Goal: Information Seeking & Learning: Learn about a topic

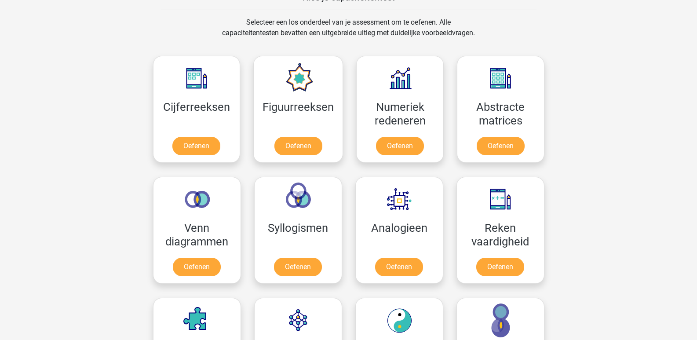
scroll to position [330, 0]
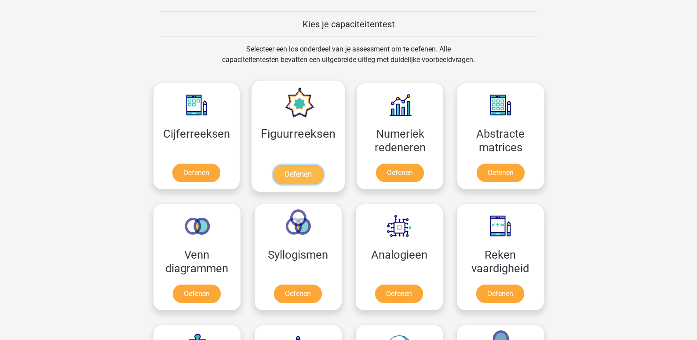
click at [300, 174] on link "Oefenen" at bounding box center [298, 174] width 50 height 19
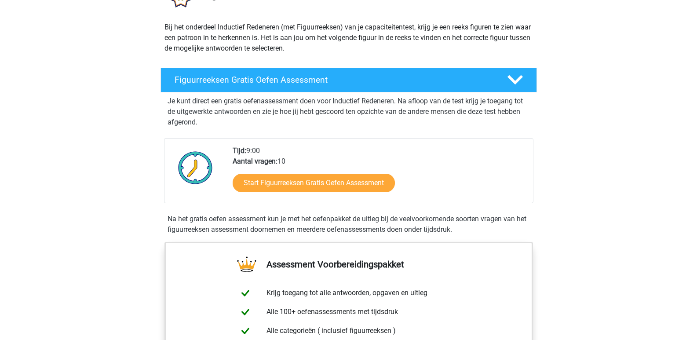
scroll to position [44, 0]
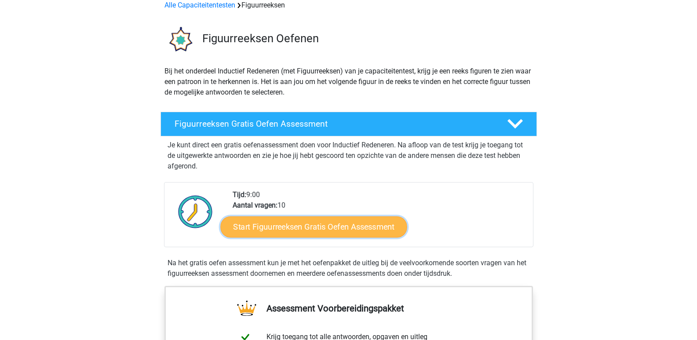
click at [343, 228] on link "Start Figuurreeksen Gratis Oefen Assessment" at bounding box center [313, 226] width 186 height 21
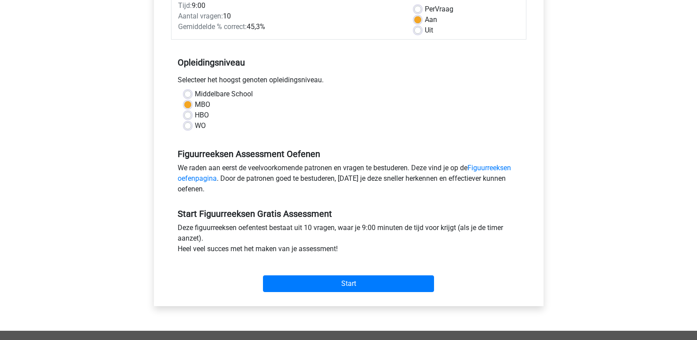
scroll to position [176, 0]
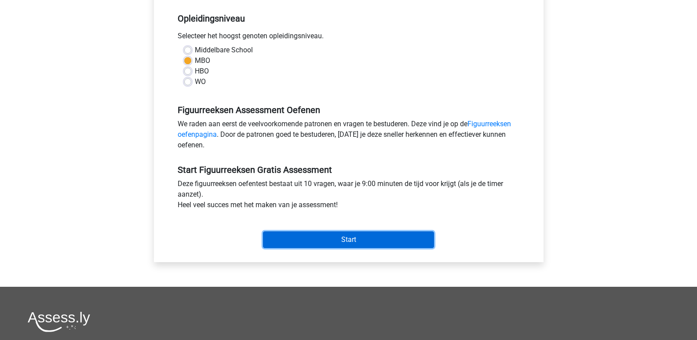
click at [387, 233] on input "Start" at bounding box center [348, 239] width 171 height 17
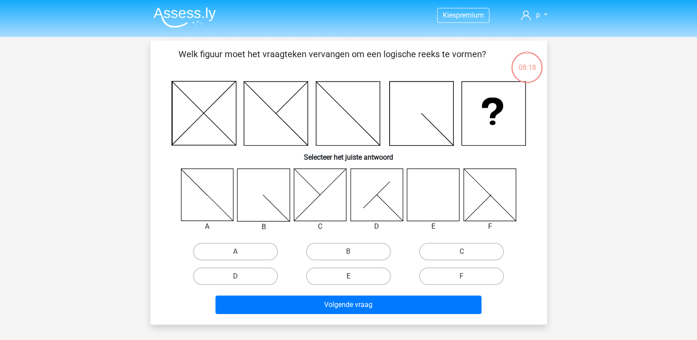
click at [371, 280] on label "E" at bounding box center [348, 276] width 85 height 18
click at [354, 280] on input "E" at bounding box center [351, 279] width 6 height 6
radio input "true"
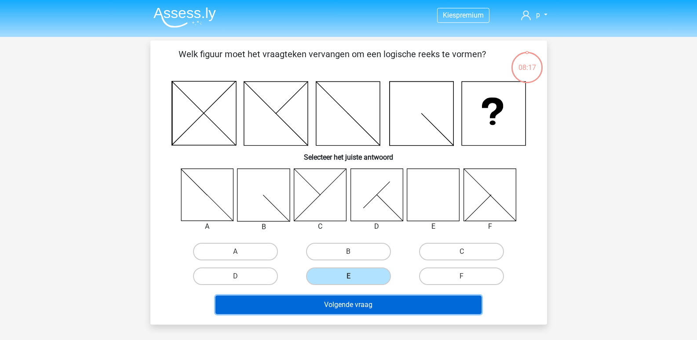
click at [409, 307] on button "Volgende vraag" at bounding box center [348, 304] width 266 height 18
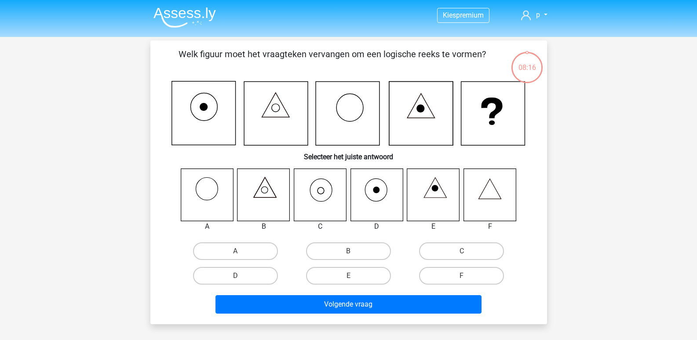
scroll to position [40, 0]
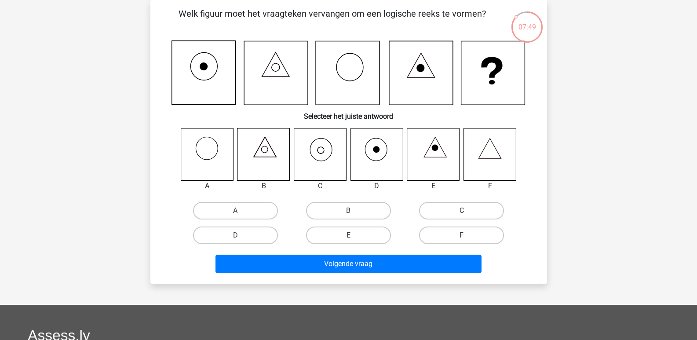
click at [462, 211] on input "C" at bounding box center [465, 214] width 6 height 6
radio input "true"
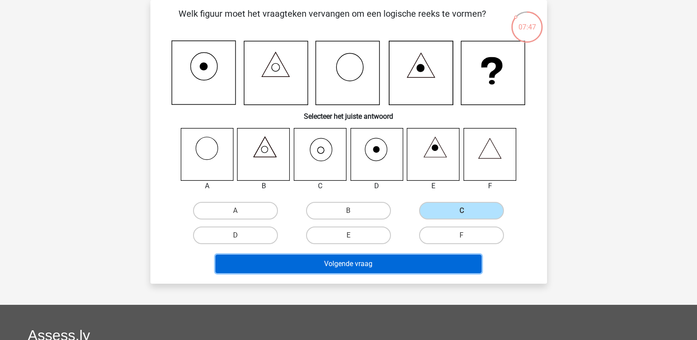
click at [398, 265] on button "Volgende vraag" at bounding box center [348, 264] width 266 height 18
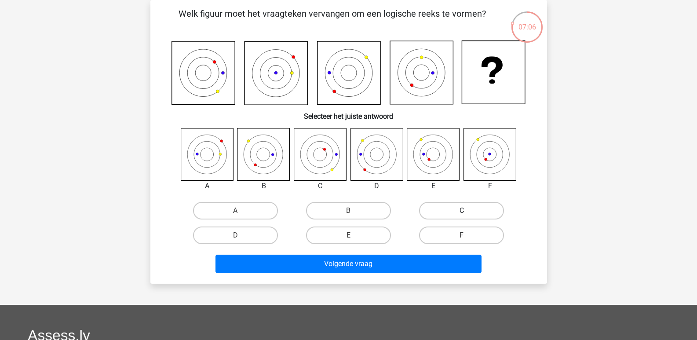
drag, startPoint x: 469, startPoint y: 210, endPoint x: 434, endPoint y: 219, distance: 36.6
click at [469, 210] on label "C" at bounding box center [461, 211] width 85 height 18
click at [467, 211] on input "C" at bounding box center [465, 214] width 6 height 6
radio input "true"
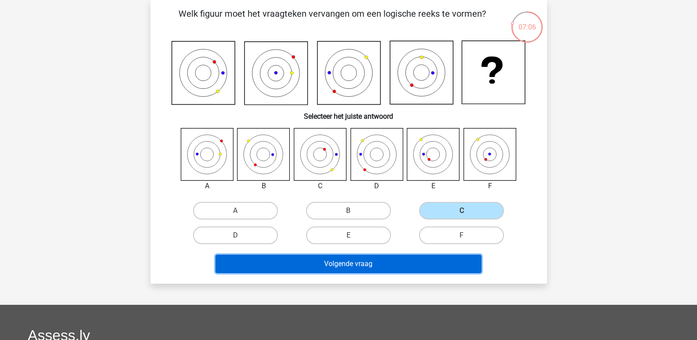
click at [387, 261] on button "Volgende vraag" at bounding box center [348, 264] width 266 height 18
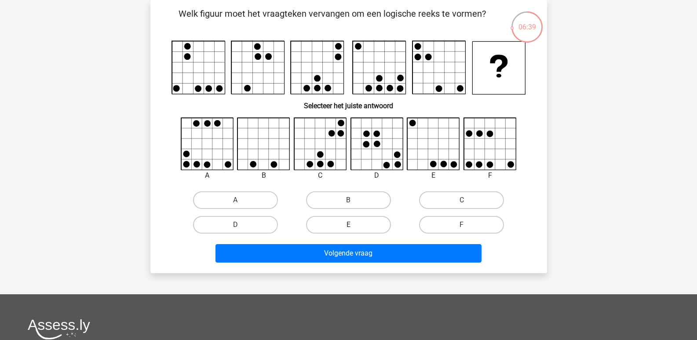
click at [352, 223] on label "E" at bounding box center [348, 225] width 85 height 18
click at [352, 225] on input "E" at bounding box center [351, 228] width 6 height 6
radio input "true"
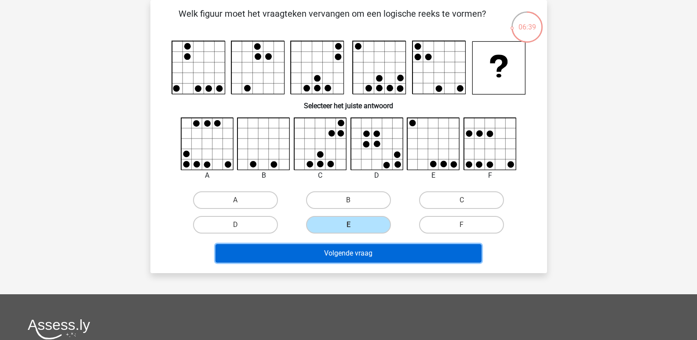
click at [372, 257] on button "Volgende vraag" at bounding box center [348, 253] width 266 height 18
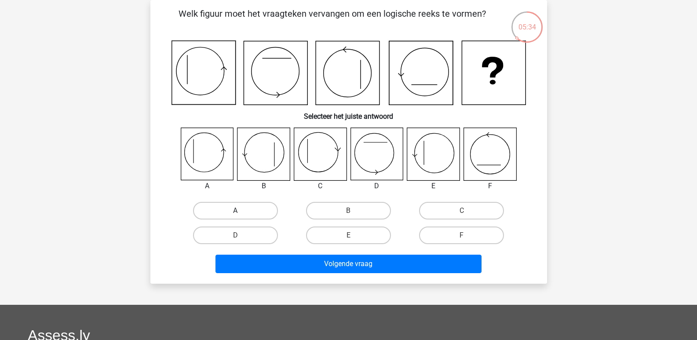
click at [232, 211] on label "A" at bounding box center [235, 211] width 85 height 18
click at [235, 211] on input "A" at bounding box center [238, 214] width 6 height 6
radio input "true"
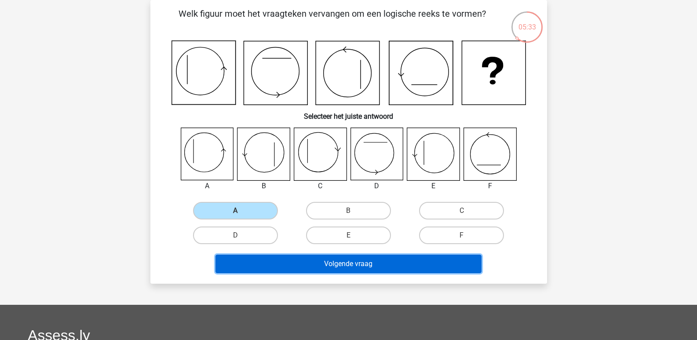
click at [329, 261] on button "Volgende vraag" at bounding box center [348, 264] width 266 height 18
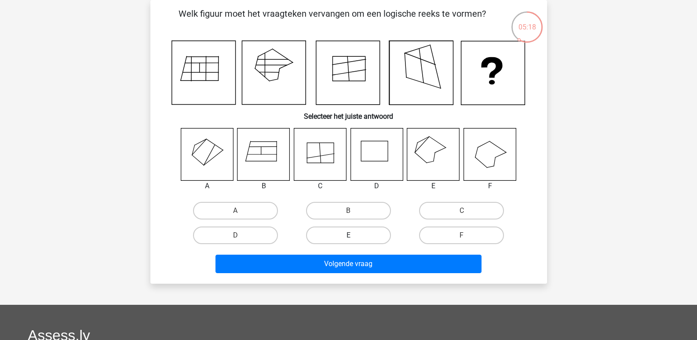
click at [368, 238] on label "E" at bounding box center [348, 235] width 85 height 18
click at [354, 238] on input "E" at bounding box center [351, 238] width 6 height 6
radio input "true"
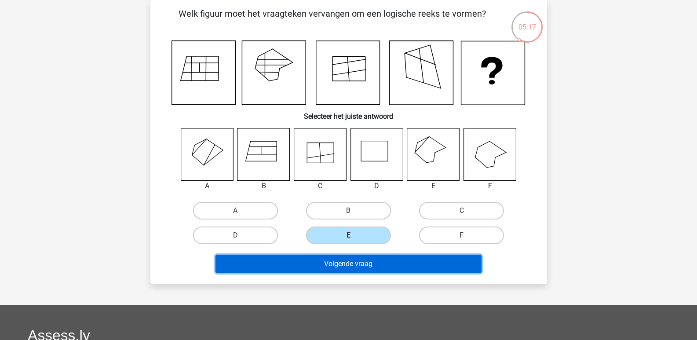
click at [390, 263] on button "Volgende vraag" at bounding box center [348, 264] width 266 height 18
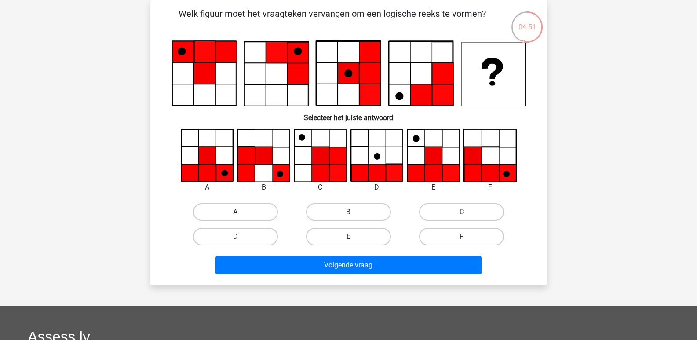
click at [228, 208] on label "A" at bounding box center [235, 212] width 85 height 18
click at [235, 212] on input "A" at bounding box center [238, 215] width 6 height 6
radio input "true"
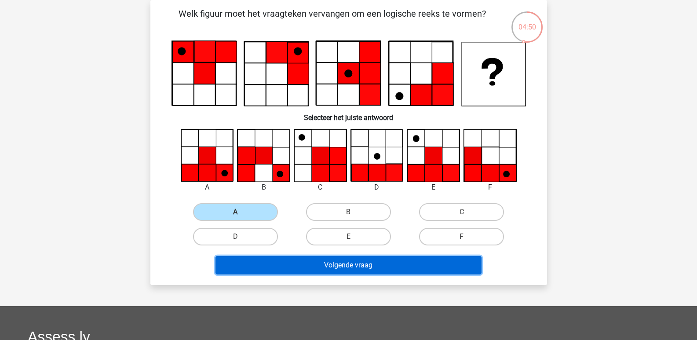
click at [335, 271] on button "Volgende vraag" at bounding box center [348, 265] width 266 height 18
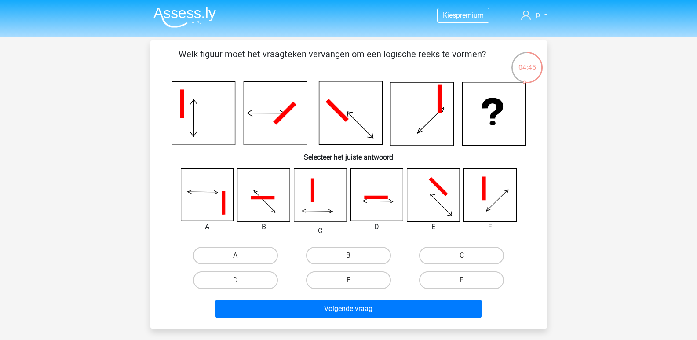
scroll to position [44, 0]
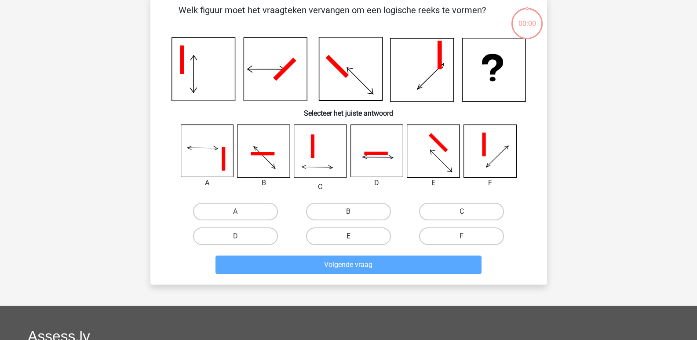
click at [368, 235] on label "E" at bounding box center [348, 236] width 85 height 18
click at [354, 236] on input "E" at bounding box center [351, 239] width 6 height 6
radio input "true"
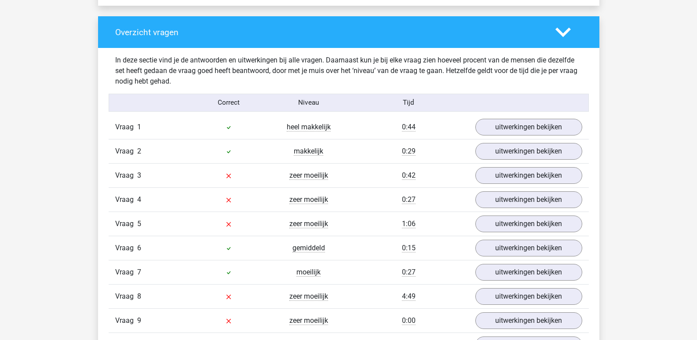
scroll to position [704, 0]
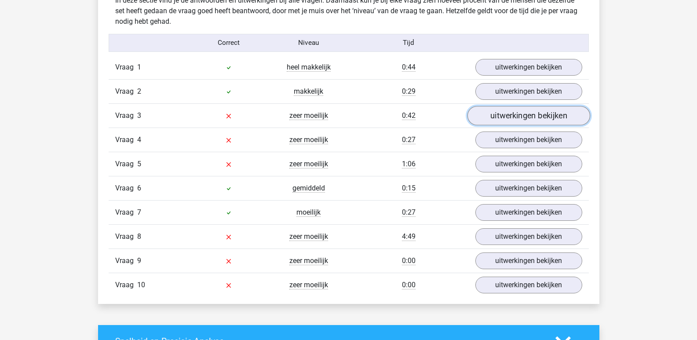
click at [540, 116] on link "uitwerkingen bekijken" at bounding box center [528, 115] width 123 height 19
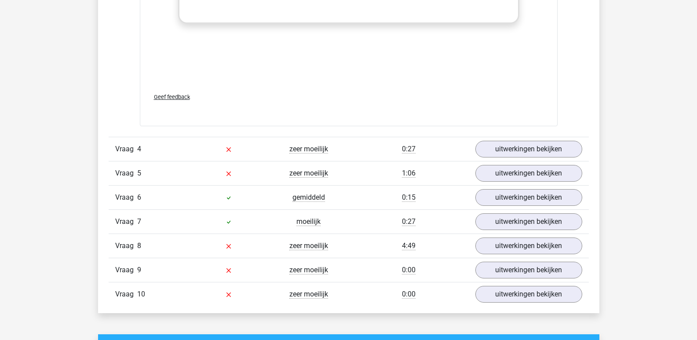
scroll to position [1451, 0]
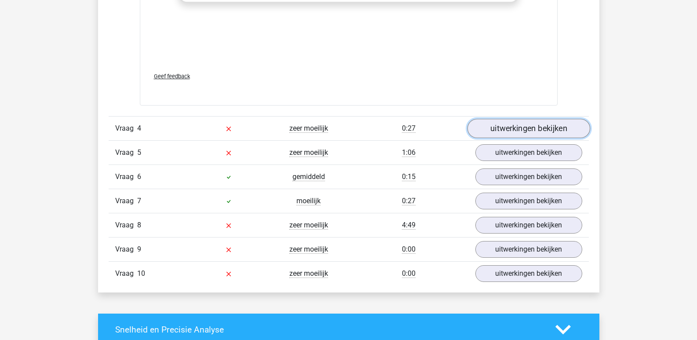
click at [525, 125] on link "uitwerkingen bekijken" at bounding box center [528, 128] width 123 height 19
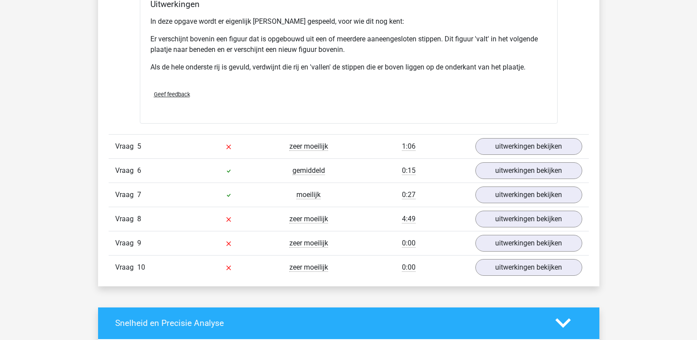
scroll to position [2023, 0]
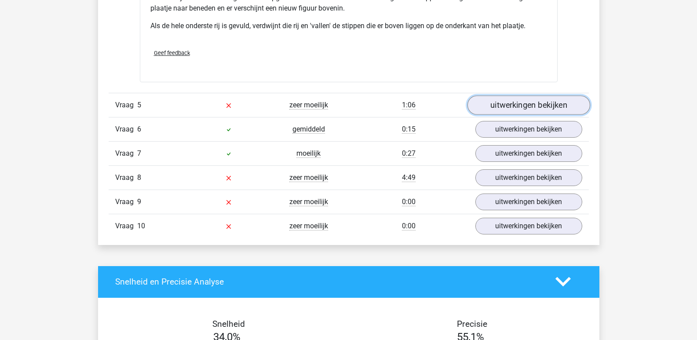
click at [525, 99] on link "uitwerkingen bekijken" at bounding box center [528, 104] width 123 height 19
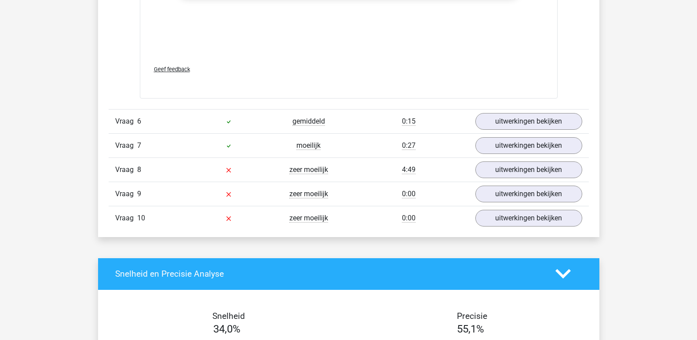
scroll to position [2770, 0]
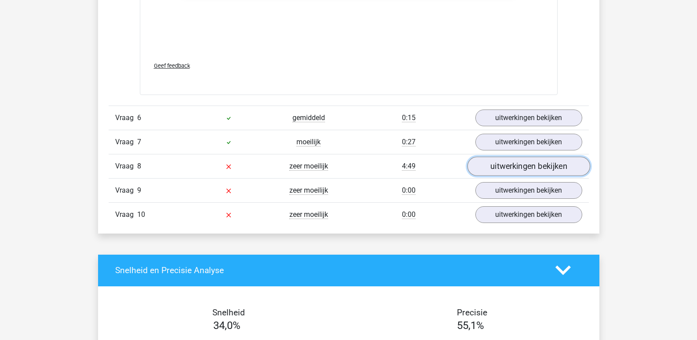
click at [553, 170] on link "uitwerkingen bekijken" at bounding box center [528, 166] width 123 height 19
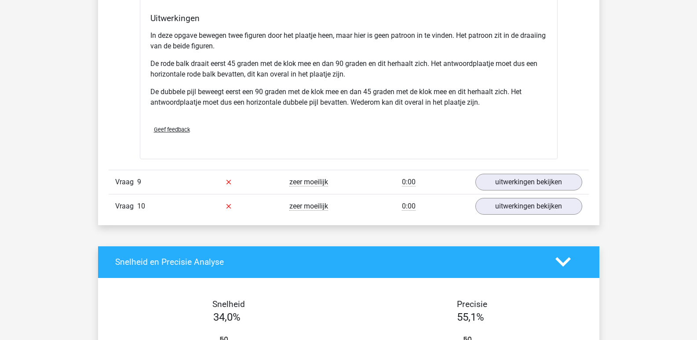
scroll to position [3342, 0]
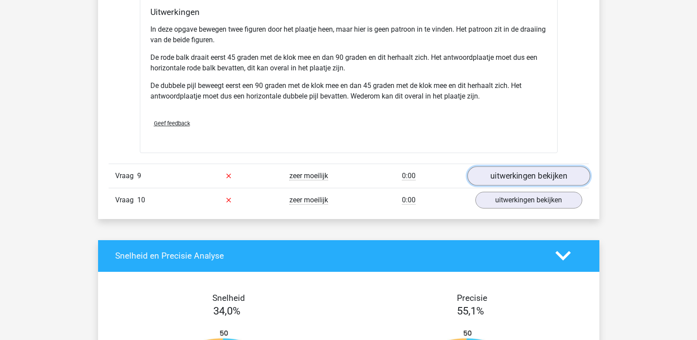
click at [556, 176] on link "uitwerkingen bekijken" at bounding box center [528, 175] width 123 height 19
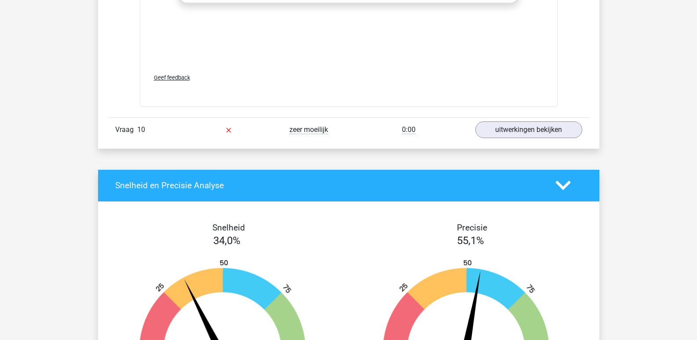
scroll to position [4177, 0]
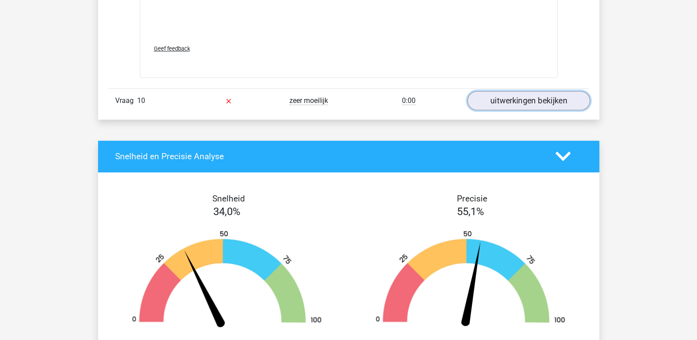
click at [536, 104] on link "uitwerkingen bekijken" at bounding box center [528, 100] width 123 height 19
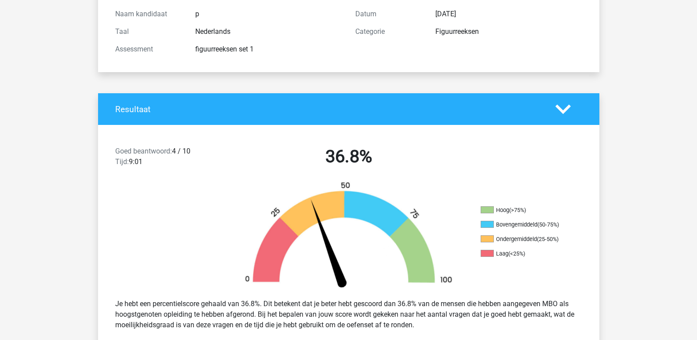
scroll to position [0, 0]
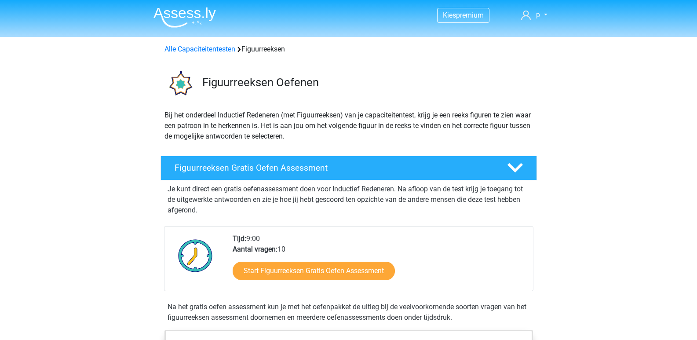
click at [207, 44] on div "Alle Capaciteitentesten Figuurreeksen" at bounding box center [349, 49] width 376 height 11
click at [208, 47] on link "Alle Capaciteitentesten" at bounding box center [199, 49] width 71 height 8
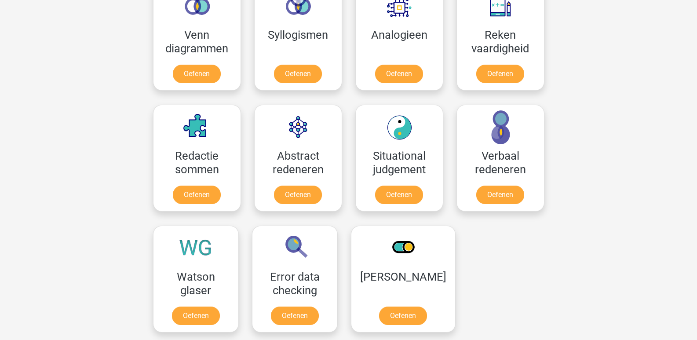
scroll to position [594, 0]
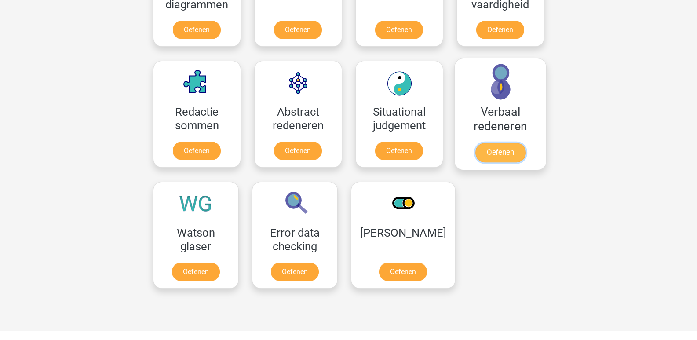
click at [509, 152] on link "Oefenen" at bounding box center [500, 152] width 50 height 19
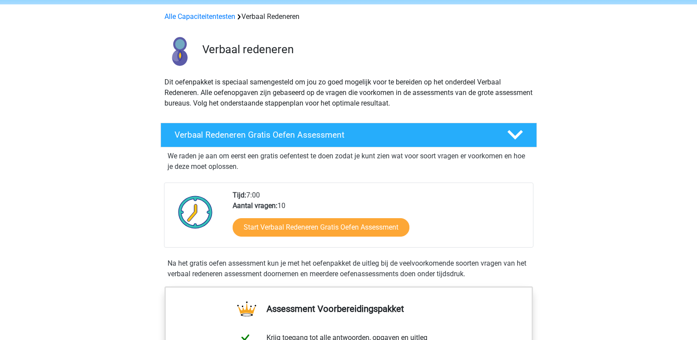
scroll to position [132, 0]
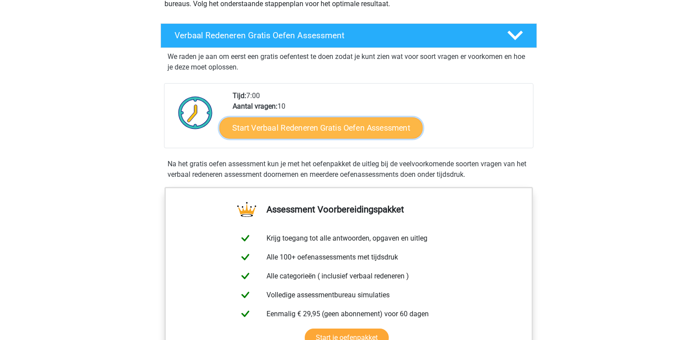
click at [310, 126] on link "Start Verbaal Redeneren Gratis Oefen Assessment" at bounding box center [320, 127] width 203 height 21
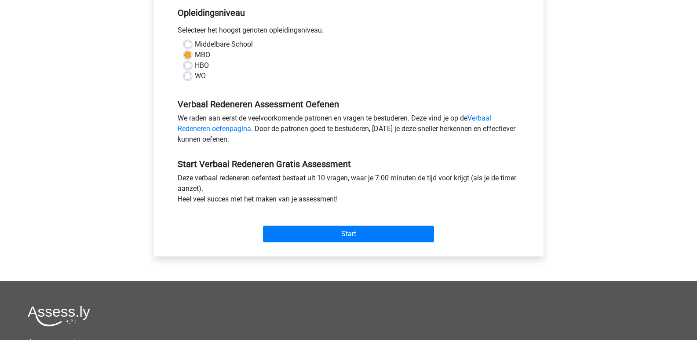
scroll to position [220, 0]
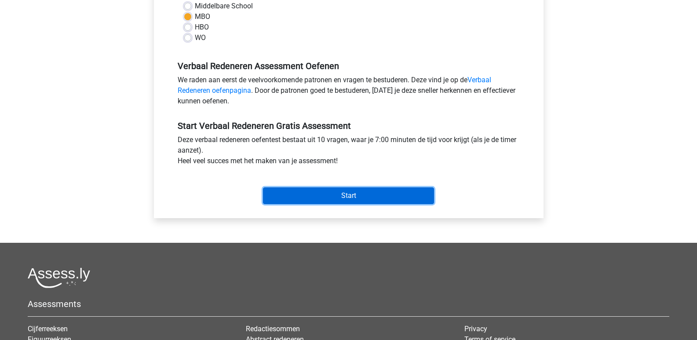
click at [356, 191] on input "Start" at bounding box center [348, 195] width 171 height 17
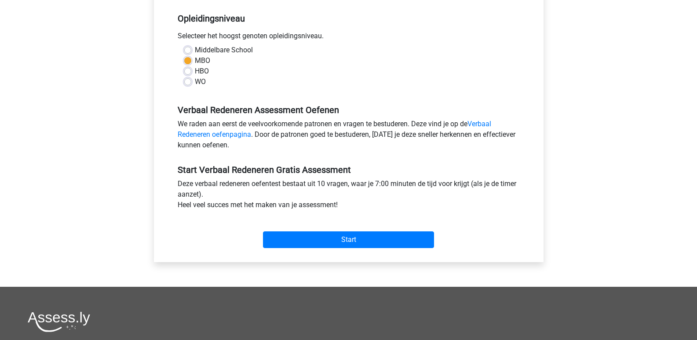
scroll to position [0, 0]
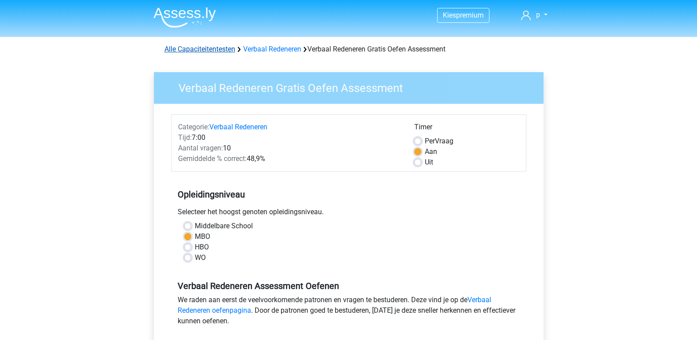
click at [202, 50] on link "Alle Capaciteitentesten" at bounding box center [199, 49] width 71 height 8
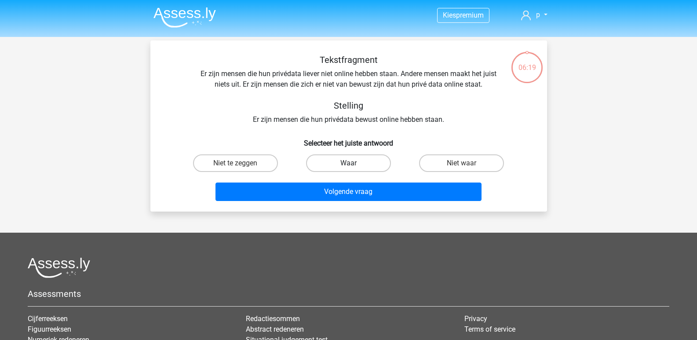
click at [361, 162] on label "Waar" at bounding box center [348, 163] width 85 height 18
click at [354, 163] on input "Waar" at bounding box center [351, 166] width 6 height 6
radio input "true"
click at [260, 164] on label "Niet te zeggen" at bounding box center [235, 163] width 85 height 18
click at [241, 164] on input "Niet te zeggen" at bounding box center [238, 166] width 6 height 6
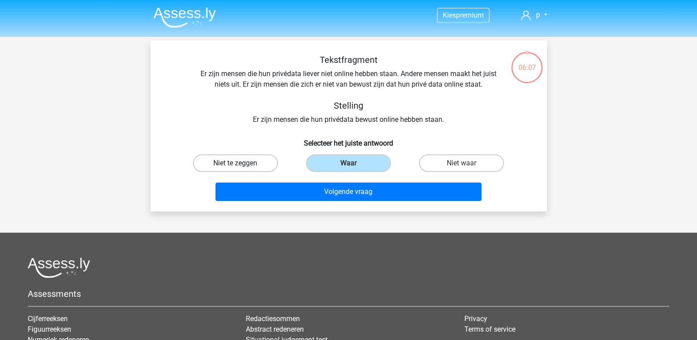
radio input "true"
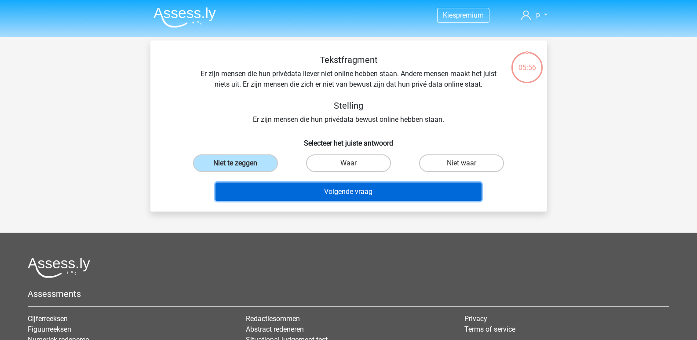
click at [347, 189] on button "Volgende vraag" at bounding box center [348, 191] width 266 height 18
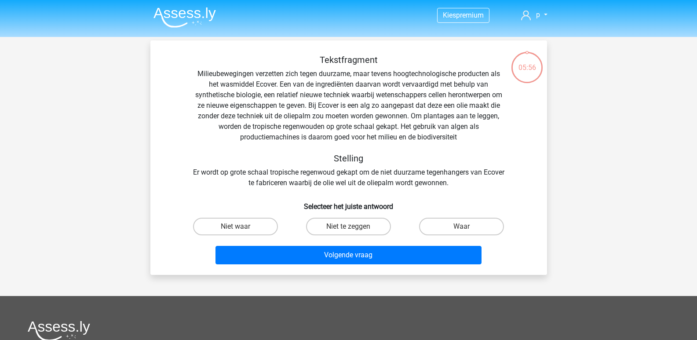
scroll to position [40, 0]
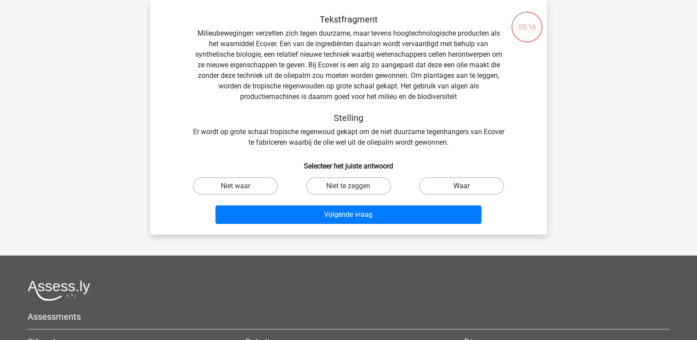
click at [480, 186] on label "Waar" at bounding box center [461, 186] width 85 height 18
click at [467, 186] on input "Waar" at bounding box center [465, 189] width 6 height 6
radio input "true"
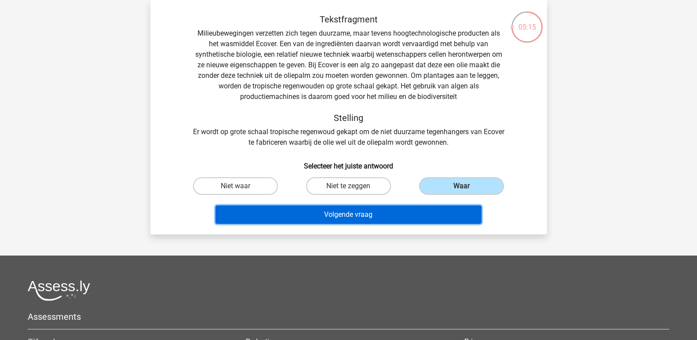
click at [390, 213] on button "Volgende vraag" at bounding box center [348, 214] width 266 height 18
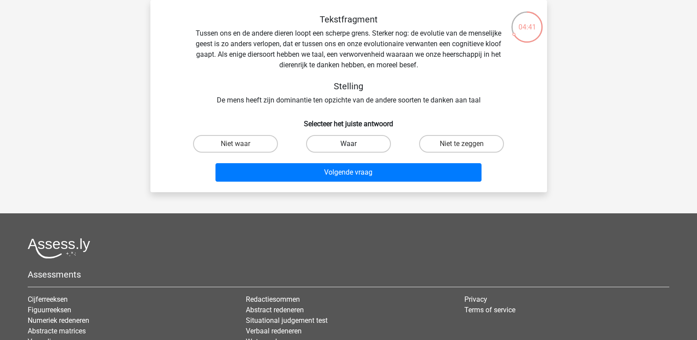
click at [365, 143] on label "Waar" at bounding box center [348, 144] width 85 height 18
click at [354, 144] on input "Waar" at bounding box center [351, 147] width 6 height 6
radio input "true"
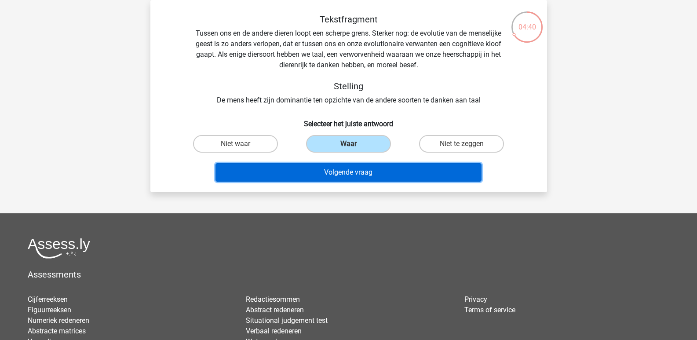
click at [379, 174] on button "Volgende vraag" at bounding box center [348, 172] width 266 height 18
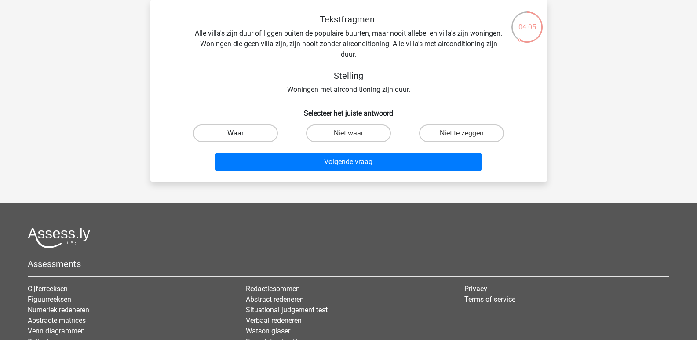
click at [251, 135] on label "Waar" at bounding box center [235, 133] width 85 height 18
click at [241, 135] on input "Waar" at bounding box center [238, 136] width 6 height 6
radio input "true"
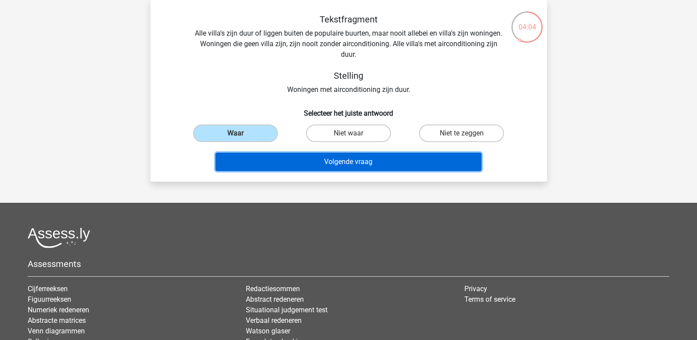
click at [306, 165] on button "Volgende vraag" at bounding box center [348, 162] width 266 height 18
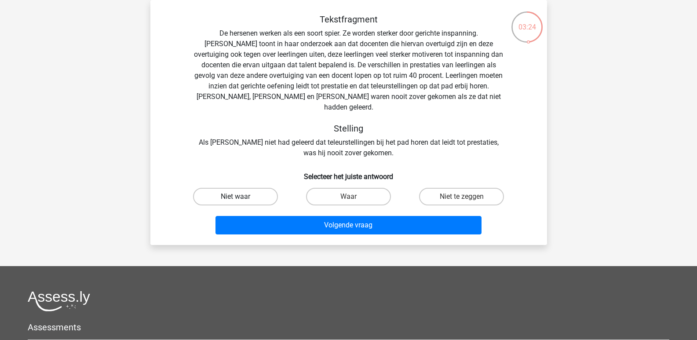
click at [248, 188] on label "Niet waar" at bounding box center [235, 197] width 85 height 18
click at [241, 197] on input "Niet waar" at bounding box center [238, 200] width 6 height 6
radio input "true"
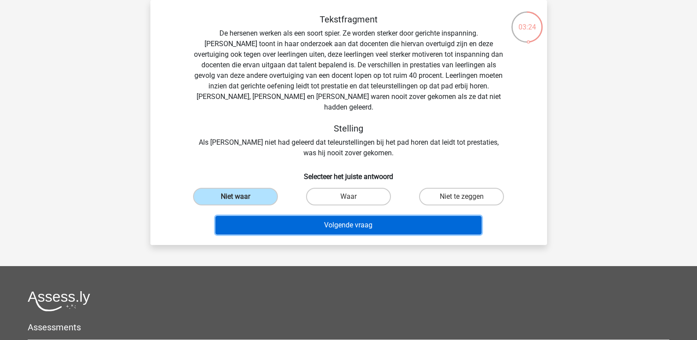
click at [305, 220] on button "Volgende vraag" at bounding box center [348, 225] width 266 height 18
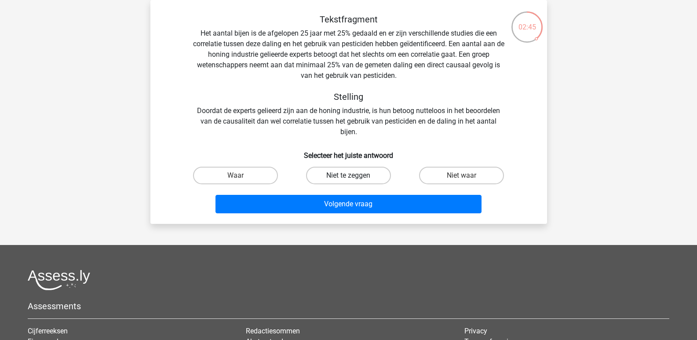
click at [324, 171] on label "Niet te zeggen" at bounding box center [348, 176] width 85 height 18
click at [348, 175] on input "Niet te zeggen" at bounding box center [351, 178] width 6 height 6
radio input "true"
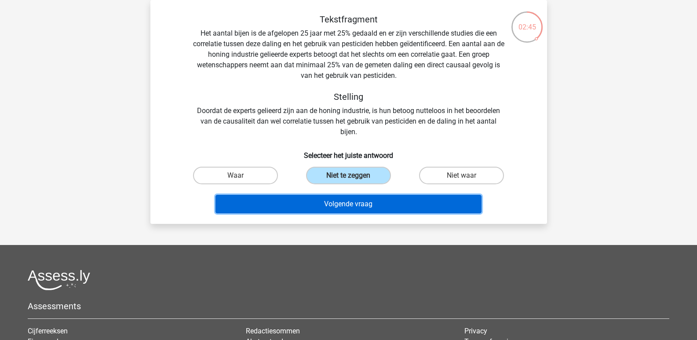
click at [327, 204] on button "Volgende vraag" at bounding box center [348, 204] width 266 height 18
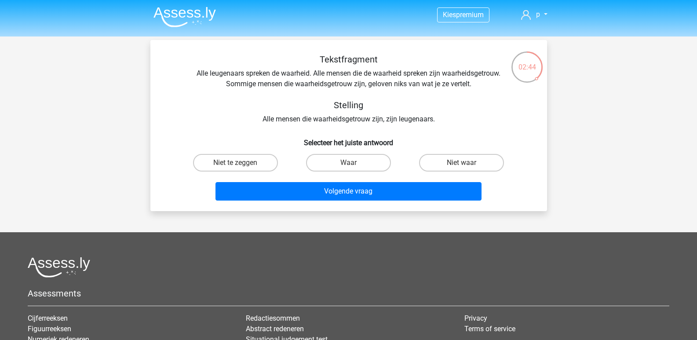
scroll to position [0, 0]
click at [476, 162] on label "Niet waar" at bounding box center [461, 163] width 85 height 18
click at [467, 163] on input "Niet waar" at bounding box center [465, 166] width 6 height 6
radio input "true"
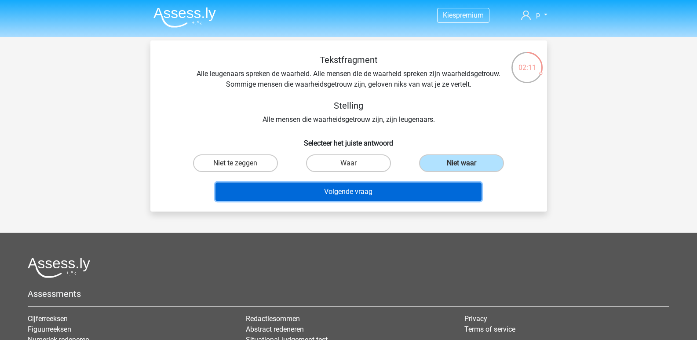
click at [415, 195] on button "Volgende vraag" at bounding box center [348, 191] width 266 height 18
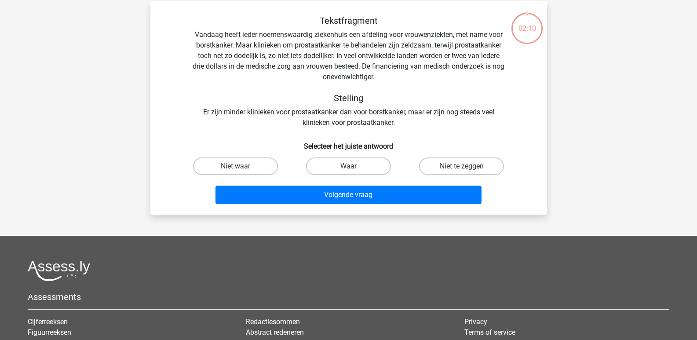
scroll to position [40, 0]
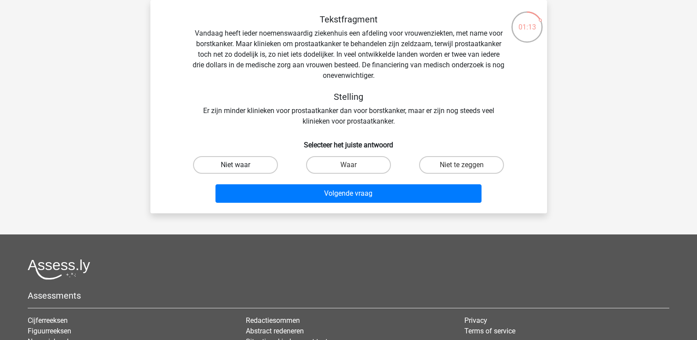
click at [219, 164] on label "Niet waar" at bounding box center [235, 165] width 85 height 18
click at [235, 165] on input "Niet waar" at bounding box center [238, 168] width 6 height 6
radio input "true"
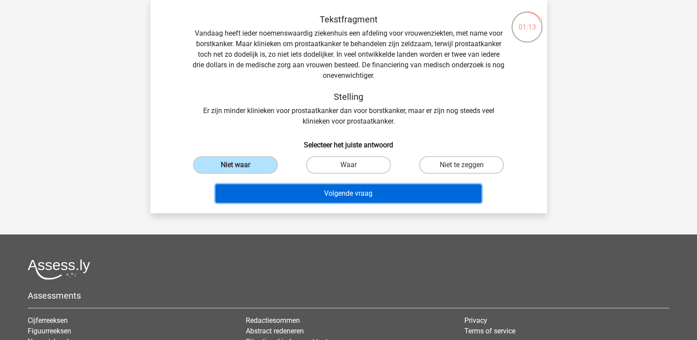
drag, startPoint x: 270, startPoint y: 185, endPoint x: 271, endPoint y: 192, distance: 7.5
click at [271, 188] on button "Volgende vraag" at bounding box center [348, 193] width 266 height 18
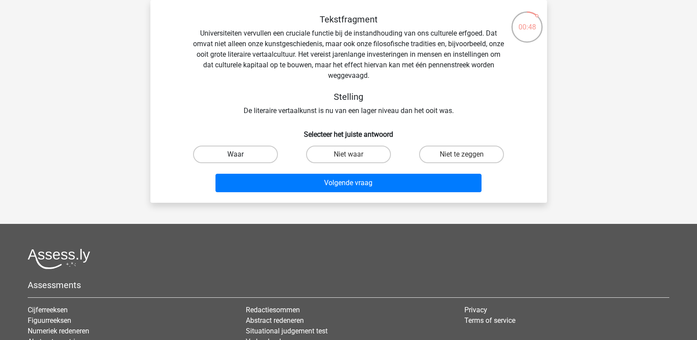
click at [240, 152] on label "Waar" at bounding box center [235, 155] width 85 height 18
click at [240, 154] on input "Waar" at bounding box center [238, 157] width 6 height 6
radio input "true"
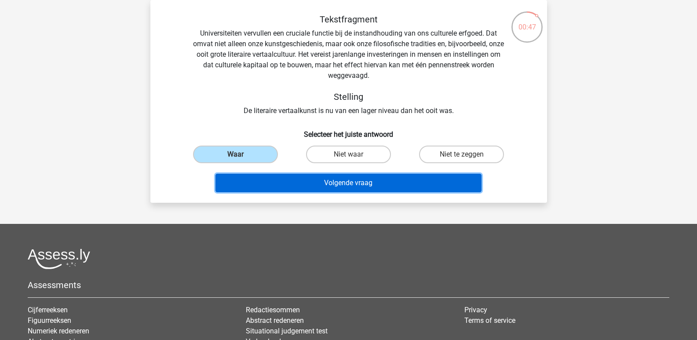
click at [288, 186] on button "Volgende vraag" at bounding box center [348, 183] width 266 height 18
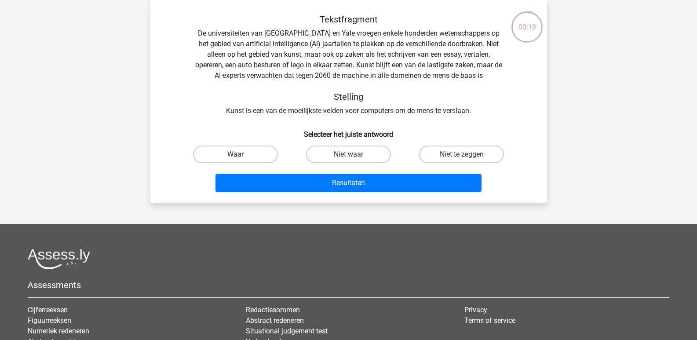
click at [233, 160] on label "Waar" at bounding box center [235, 155] width 85 height 18
click at [235, 160] on input "Waar" at bounding box center [238, 157] width 6 height 6
radio input "true"
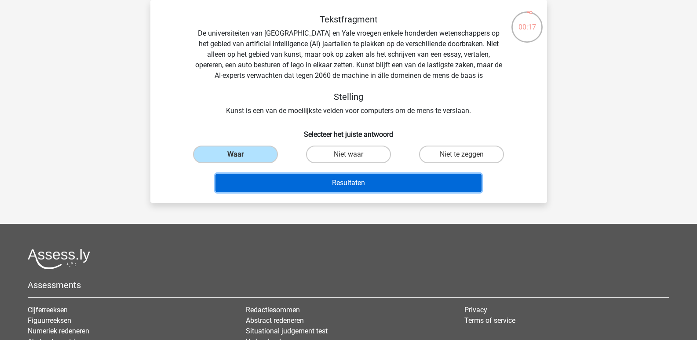
click at [295, 188] on button "Resultaten" at bounding box center [348, 183] width 266 height 18
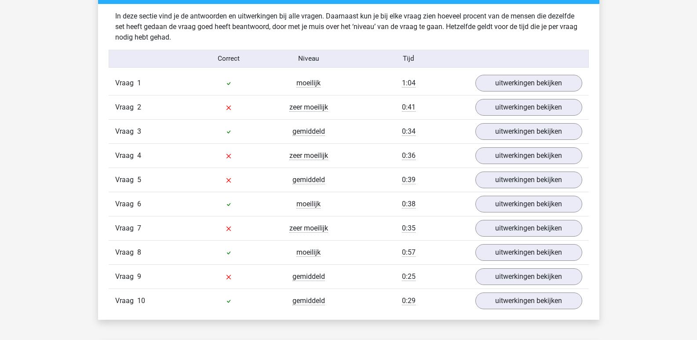
scroll to position [704, 0]
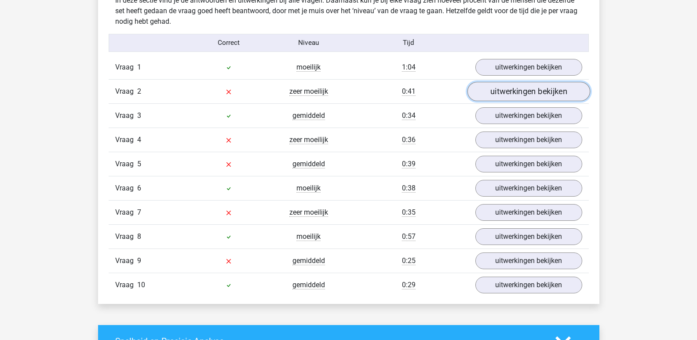
click at [557, 87] on link "uitwerkingen bekijken" at bounding box center [528, 91] width 123 height 19
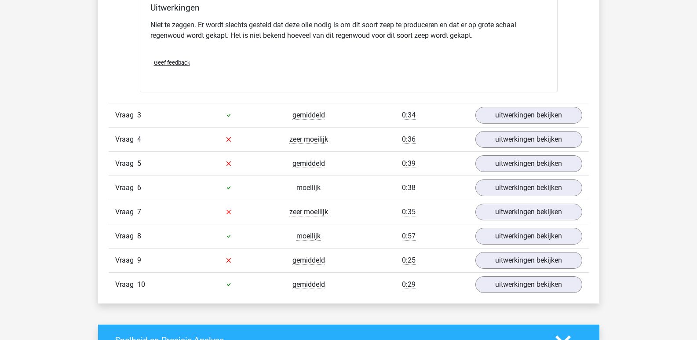
scroll to position [1011, 0]
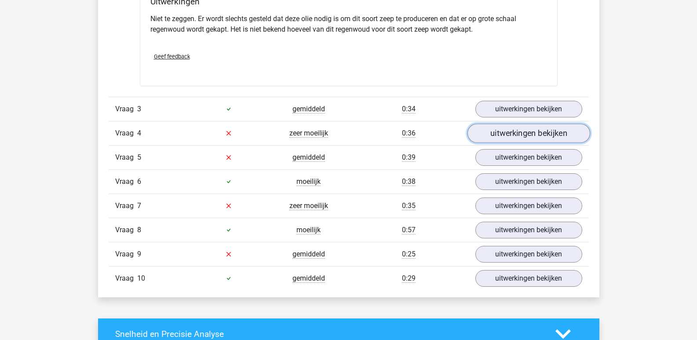
click at [518, 135] on link "uitwerkingen bekijken" at bounding box center [528, 133] width 123 height 19
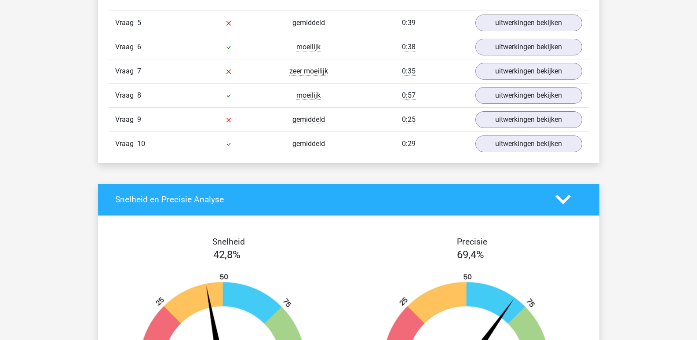
scroll to position [1363, 0]
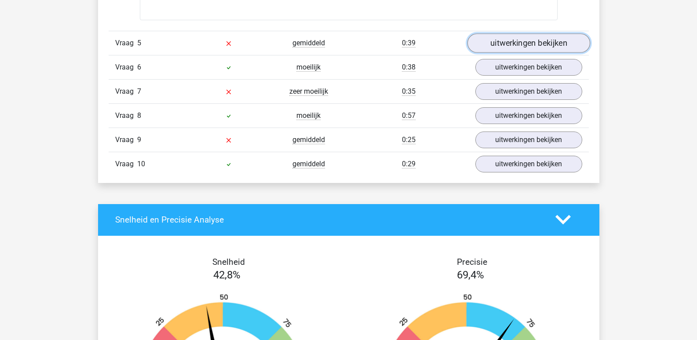
click at [542, 46] on link "uitwerkingen bekijken" at bounding box center [528, 42] width 123 height 19
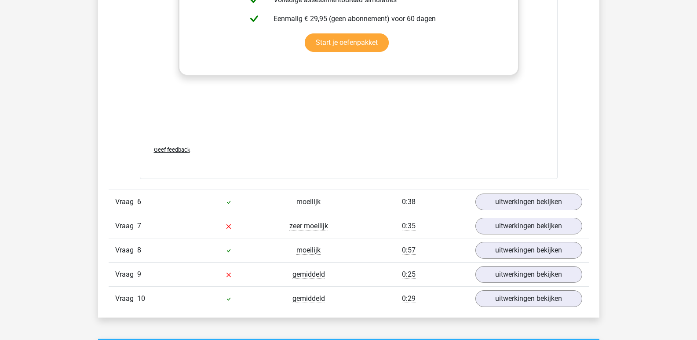
scroll to position [1759, 0]
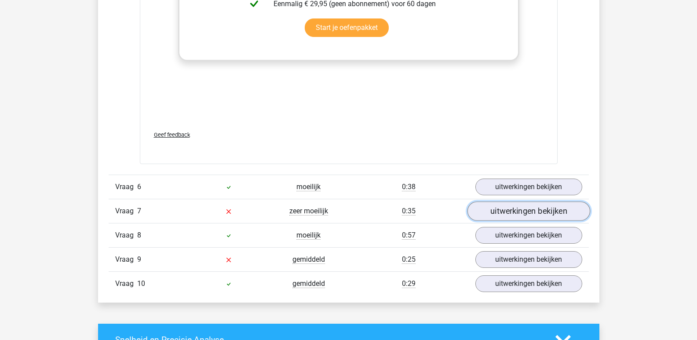
click at [553, 208] on link "uitwerkingen bekijken" at bounding box center [528, 210] width 123 height 19
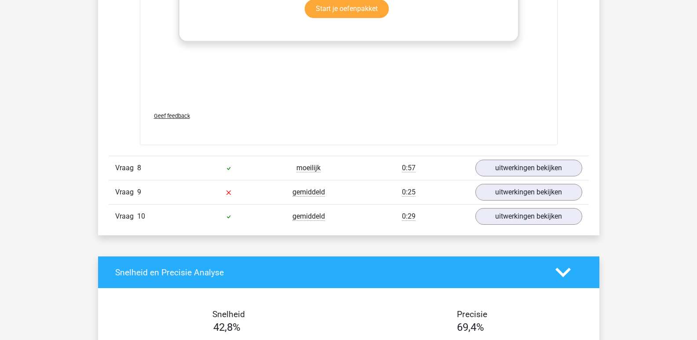
scroll to position [2331, 0]
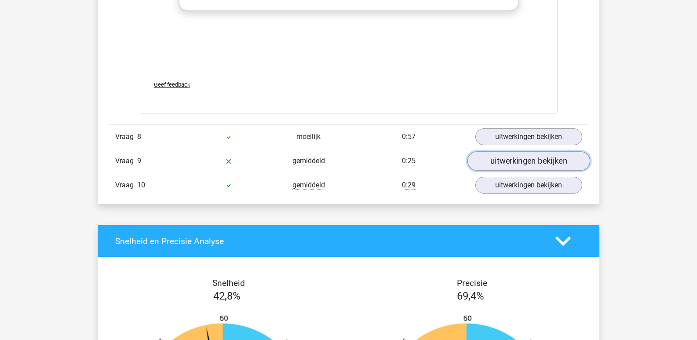
click at [518, 164] on link "uitwerkingen bekijken" at bounding box center [528, 160] width 123 height 19
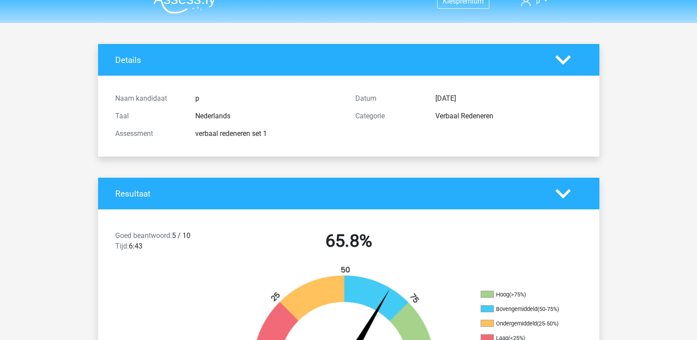
scroll to position [0, 0]
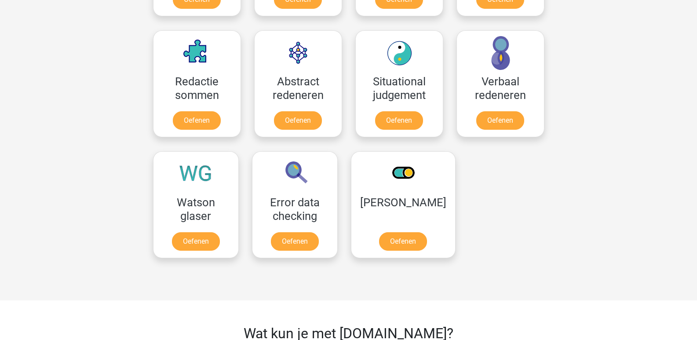
scroll to position [638, 0]
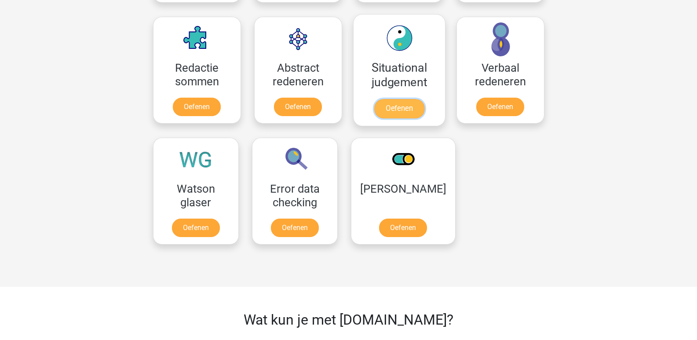
click at [409, 106] on link "Oefenen" at bounding box center [399, 108] width 50 height 19
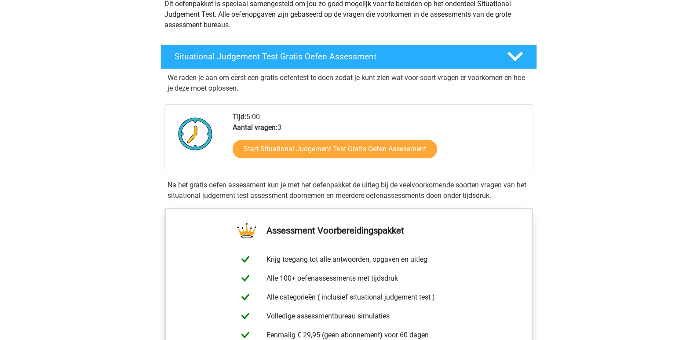
scroll to position [132, 0]
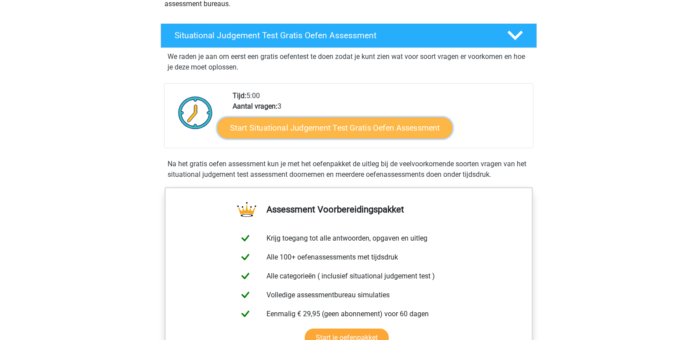
click at [383, 127] on link "Start Situational Judgement Test Gratis Oefen Assessment" at bounding box center [334, 127] width 235 height 21
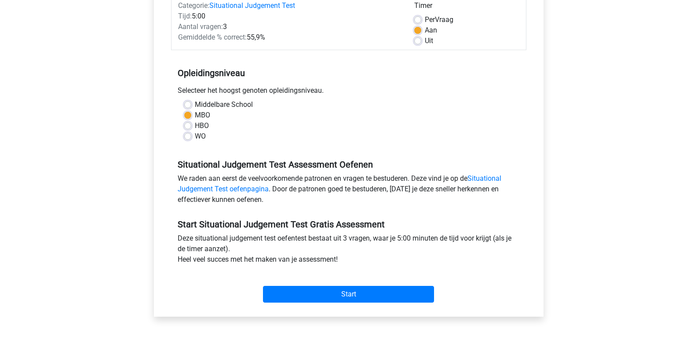
scroll to position [132, 0]
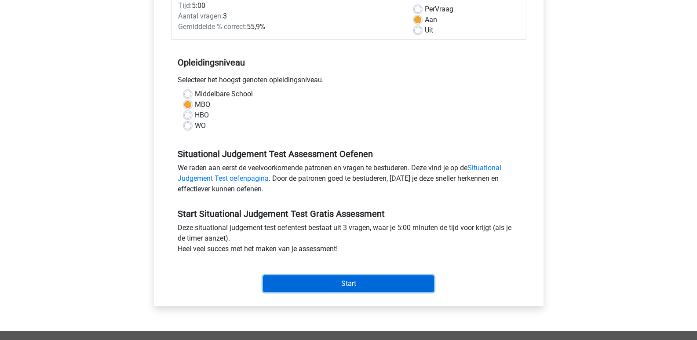
click at [350, 285] on input "Start" at bounding box center [348, 283] width 171 height 17
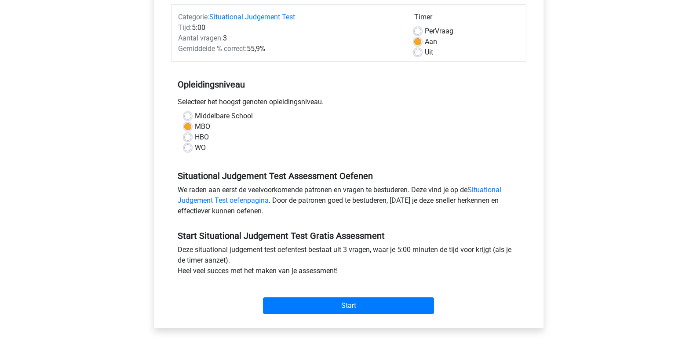
scroll to position [0, 0]
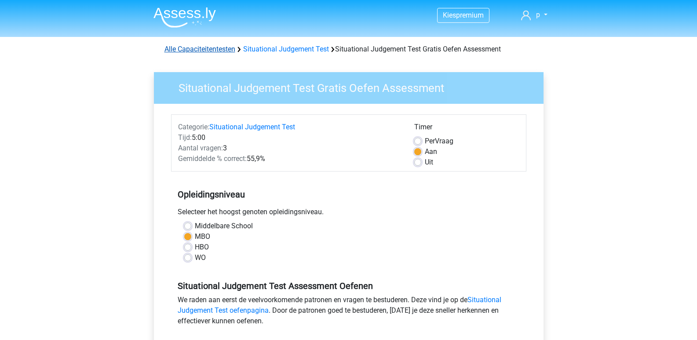
click at [189, 49] on link "Alle Capaciteitentesten" at bounding box center [199, 49] width 71 height 8
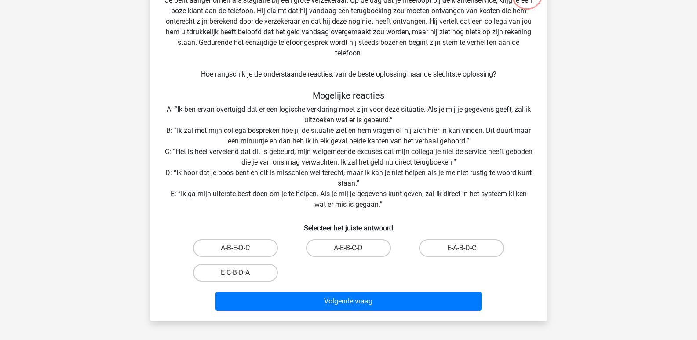
scroll to position [88, 0]
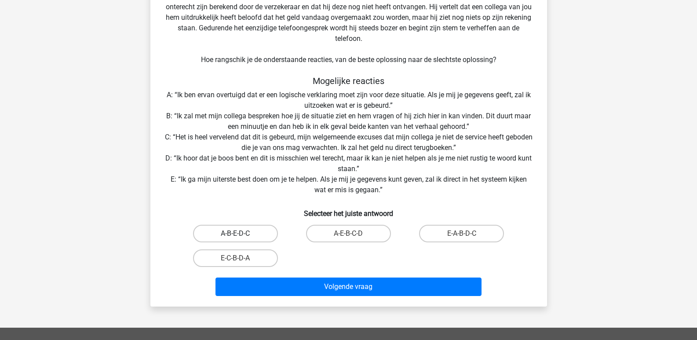
click at [236, 226] on label "A-B-E-D-C" at bounding box center [235, 234] width 85 height 18
click at [236, 233] on input "A-B-E-D-C" at bounding box center [238, 236] width 6 height 6
radio input "true"
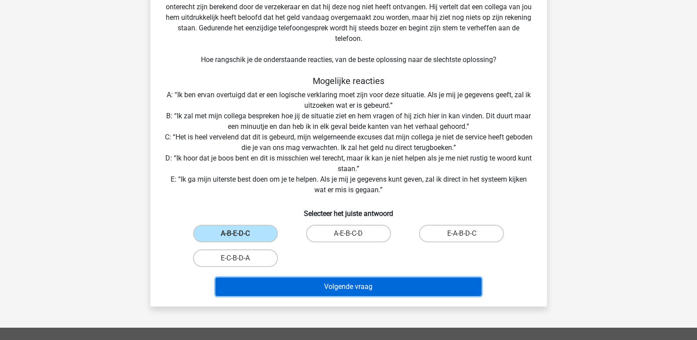
click at [361, 290] on button "Volgende vraag" at bounding box center [348, 286] width 266 height 18
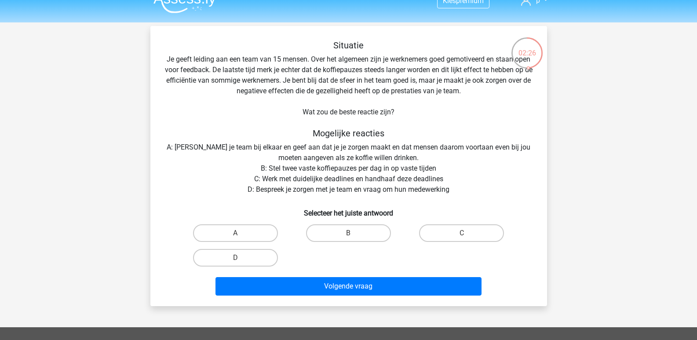
scroll to position [0, 0]
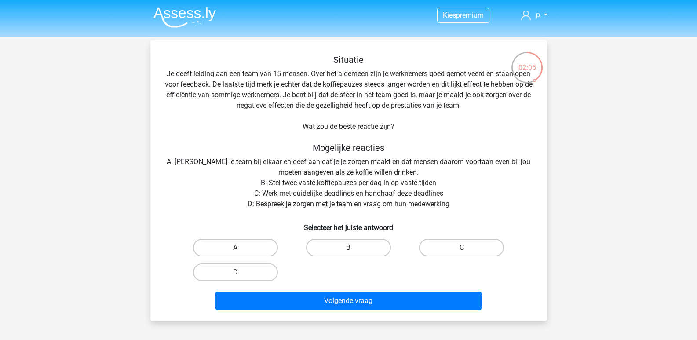
click at [333, 250] on label "B" at bounding box center [348, 248] width 85 height 18
click at [348, 250] on input "B" at bounding box center [351, 251] width 6 height 6
radio input "true"
click at [457, 245] on label "C" at bounding box center [461, 248] width 85 height 18
click at [462, 248] on input "C" at bounding box center [465, 251] width 6 height 6
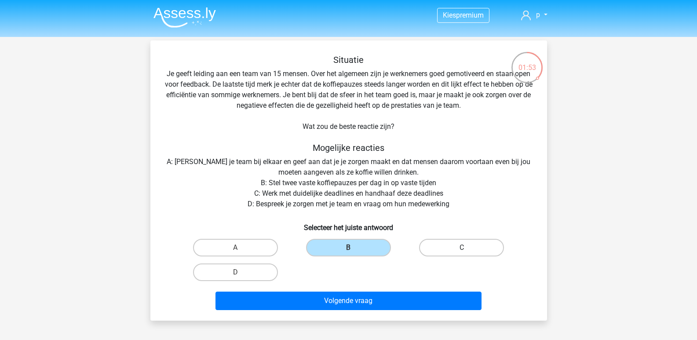
radio input "true"
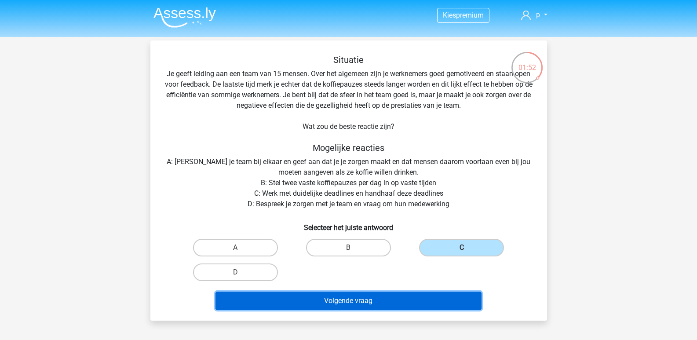
click at [366, 295] on button "Volgende vraag" at bounding box center [348, 301] width 266 height 18
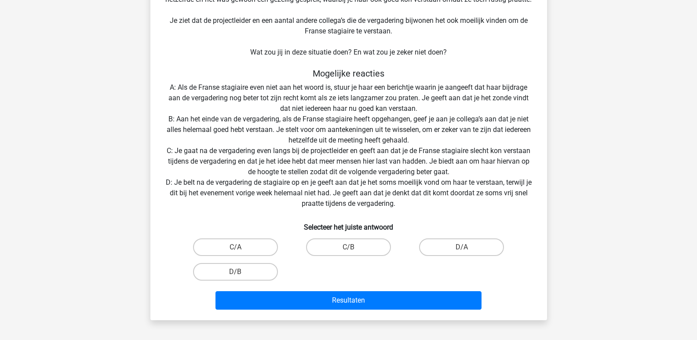
scroll to position [132, 0]
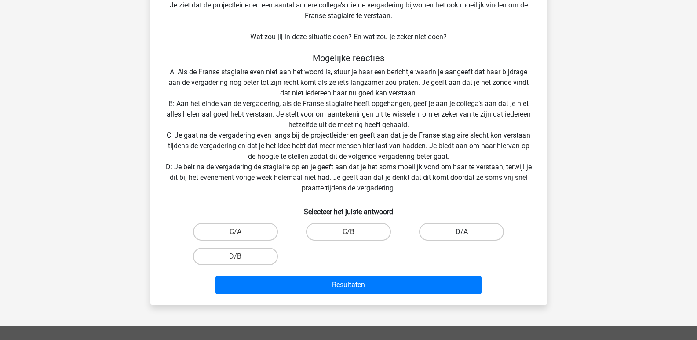
click at [465, 225] on label "D/A" at bounding box center [461, 232] width 85 height 18
click at [465, 232] on input "D/A" at bounding box center [465, 235] width 6 height 6
radio input "true"
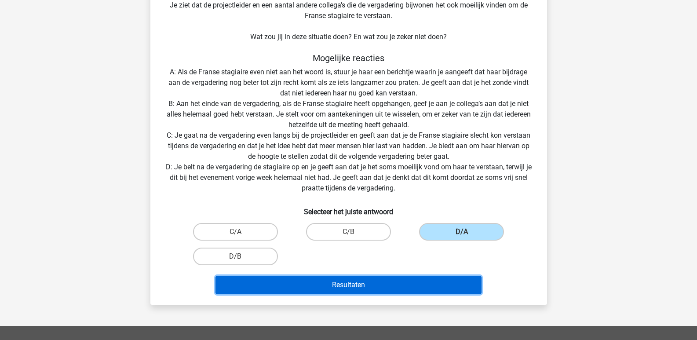
click at [418, 279] on button "Resultaten" at bounding box center [348, 285] width 266 height 18
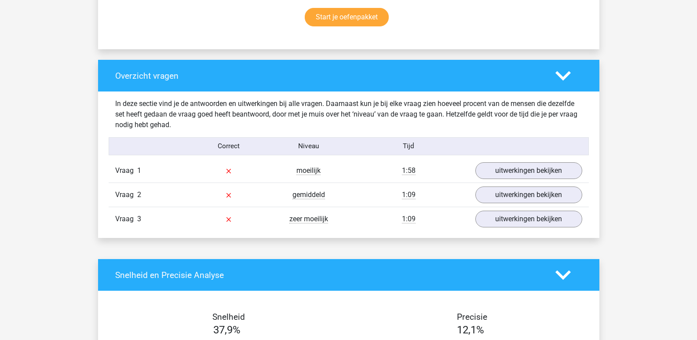
scroll to position [616, 0]
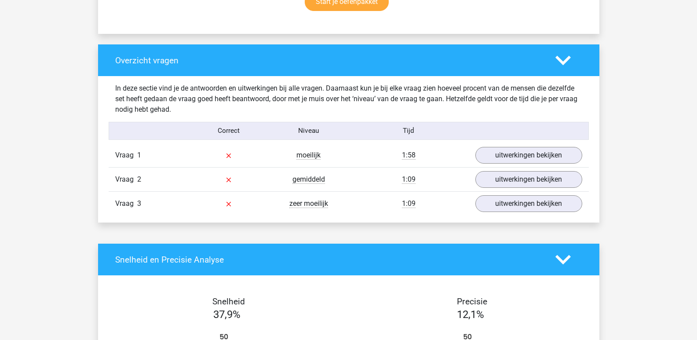
click at [537, 144] on div "Vraag 1 moeilijk 1:58 uitwerkingen bekijken" at bounding box center [349, 155] width 480 height 24
click at [541, 151] on link "uitwerkingen bekijken" at bounding box center [528, 155] width 123 height 19
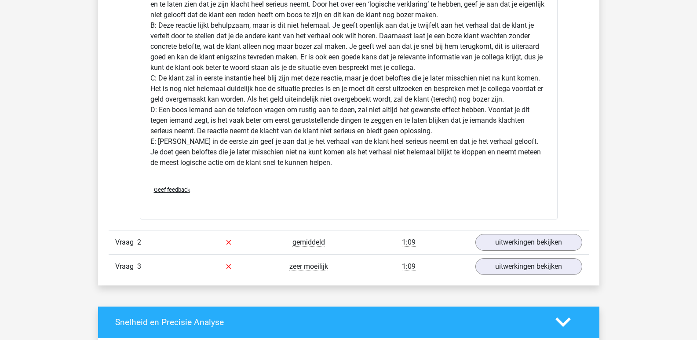
scroll to position [1099, 0]
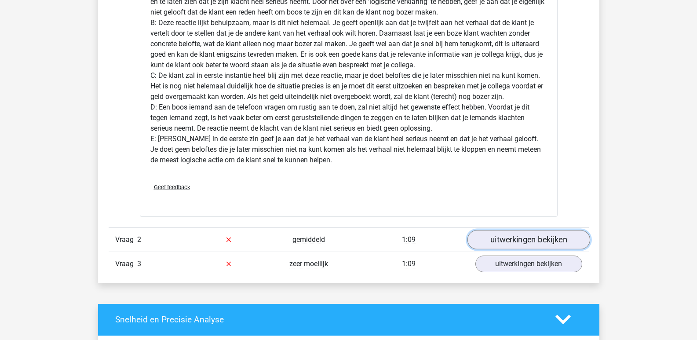
click at [533, 233] on link "uitwerkingen bekijken" at bounding box center [528, 239] width 123 height 19
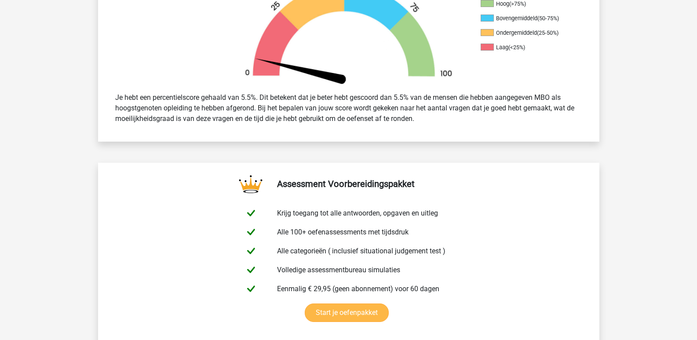
scroll to position [0, 0]
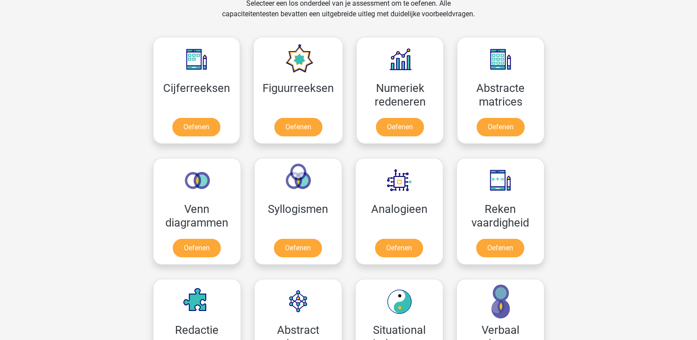
scroll to position [374, 0]
